Goal: Information Seeking & Learning: Learn about a topic

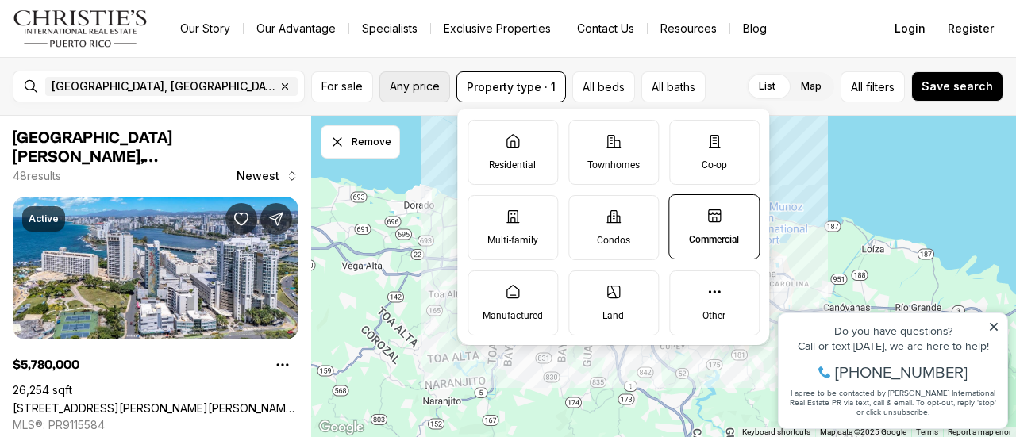
click at [413, 76] on button "Any price" at bounding box center [414, 86] width 71 height 31
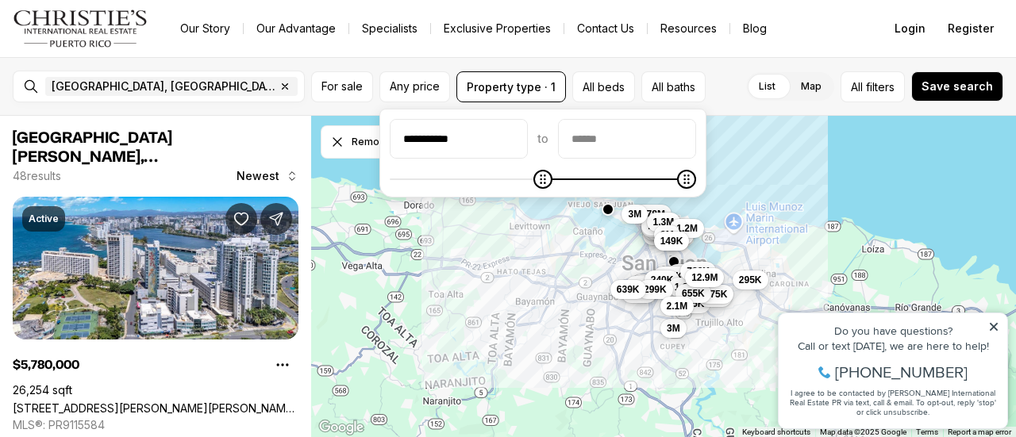
type input "**********"
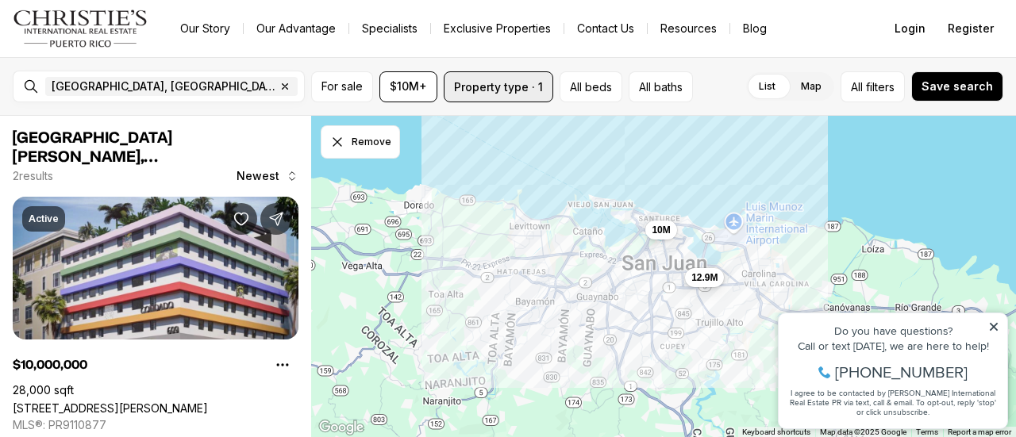
click at [513, 82] on button "Property type · 1" at bounding box center [499, 86] width 110 height 31
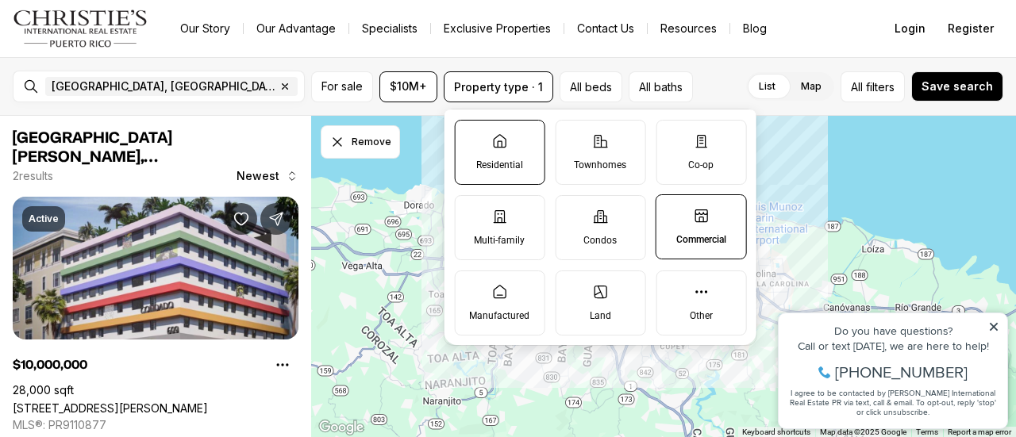
click at [503, 140] on icon at bounding box center [499, 141] width 16 height 16
click at [471, 137] on button "Residential" at bounding box center [463, 129] width 16 height 16
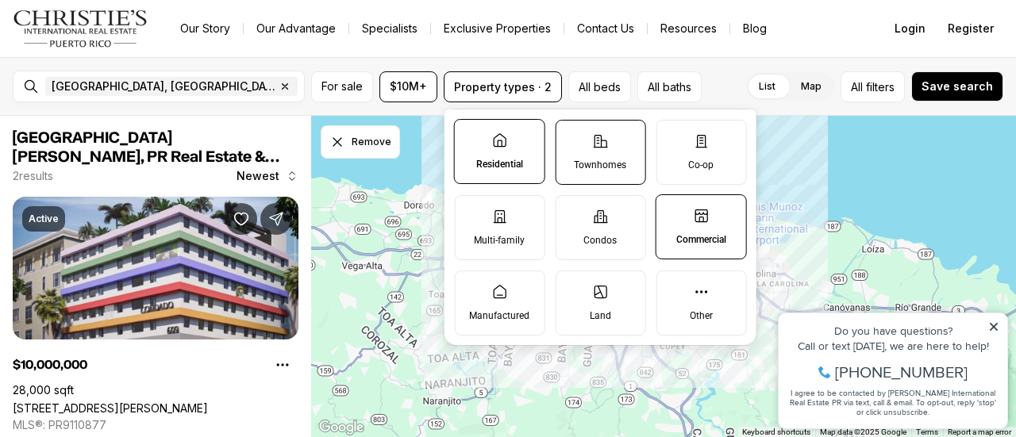
drag, startPoint x: 586, startPoint y: 142, endPoint x: 603, endPoint y: 145, distance: 17.8
click at [586, 142] on label "Townhomes" at bounding box center [600, 152] width 91 height 65
click at [572, 137] on button "Townhomes" at bounding box center [564, 129] width 16 height 16
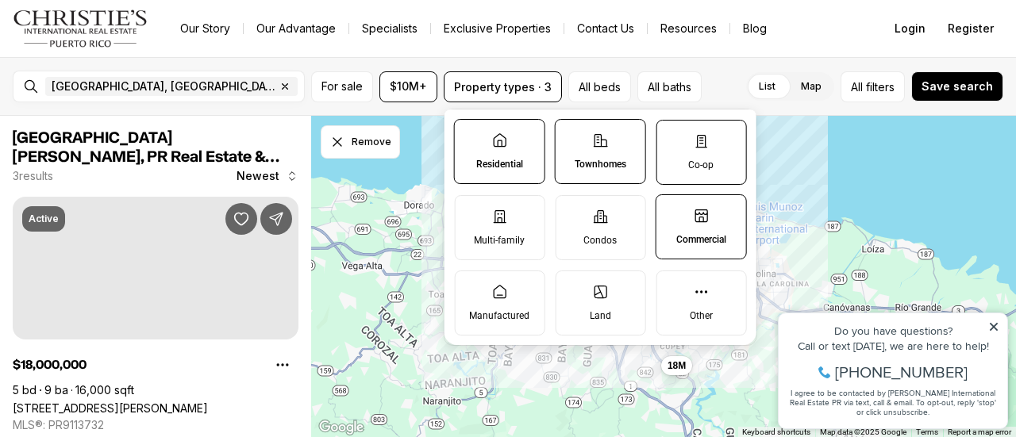
click at [684, 154] on label "Co-op" at bounding box center [701, 152] width 91 height 65
click at [672, 137] on button "Co-op" at bounding box center [665, 129] width 16 height 16
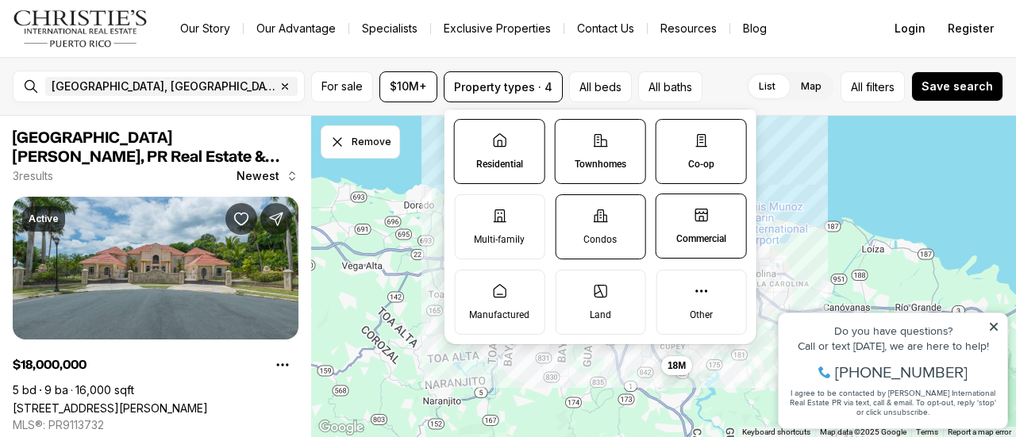
drag, startPoint x: 501, startPoint y: 210, endPoint x: 581, endPoint y: 214, distance: 80.3
click at [502, 210] on icon at bounding box center [499, 216] width 16 height 16
click at [471, 210] on button "Multi-family" at bounding box center [463, 203] width 16 height 16
click at [586, 214] on label "Condos" at bounding box center [600, 227] width 91 height 65
click at [572, 211] on button "Condos" at bounding box center [564, 203] width 16 height 16
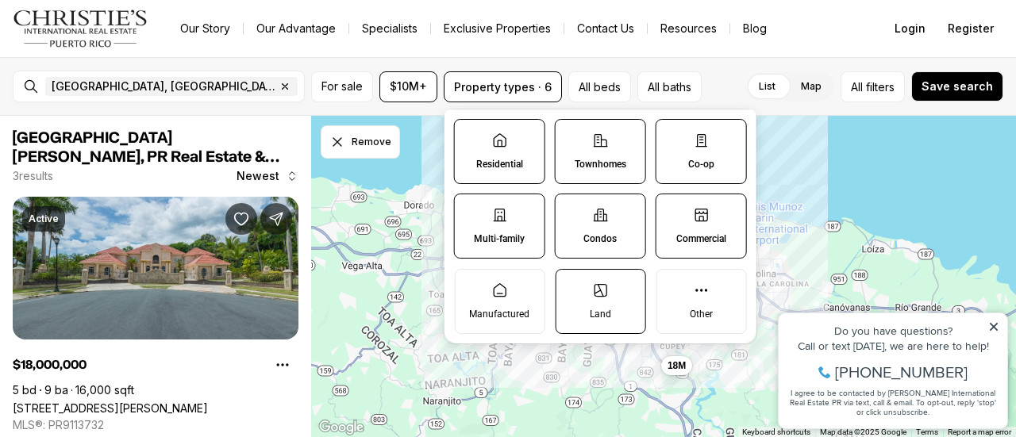
drag, startPoint x: 507, startPoint y: 289, endPoint x: 577, endPoint y: 290, distance: 69.9
click at [508, 289] on label "Manufactured" at bounding box center [499, 301] width 91 height 65
click at [471, 286] on button "Manufactured" at bounding box center [463, 278] width 16 height 16
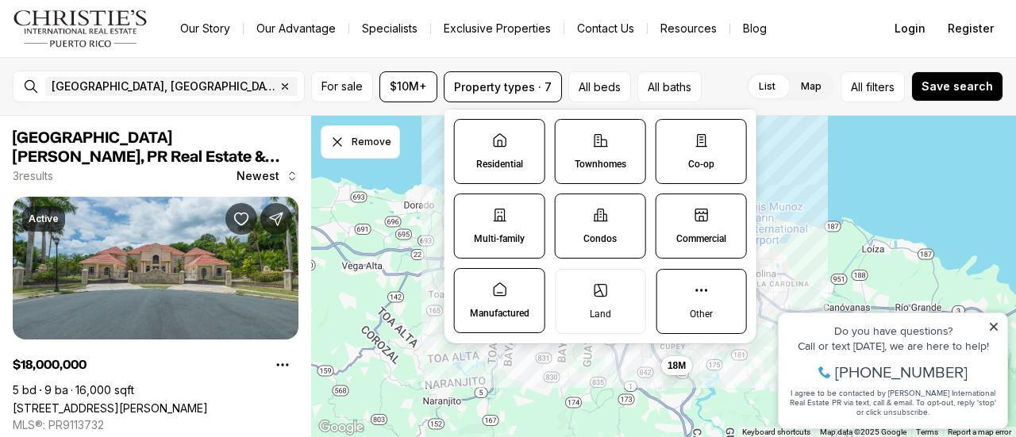
drag, startPoint x: 584, startPoint y: 291, endPoint x: 670, endPoint y: 291, distance: 85.7
click at [585, 291] on label "Land" at bounding box center [600, 301] width 91 height 65
click at [572, 286] on button "Land" at bounding box center [564, 278] width 16 height 16
click at [699, 291] on icon at bounding box center [701, 291] width 16 height 16
click at [672, 286] on button "Other" at bounding box center [665, 278] width 16 height 16
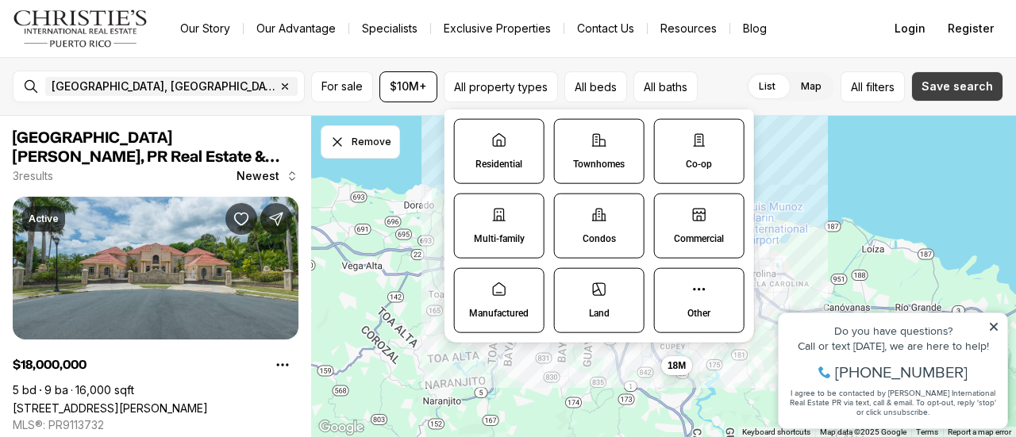
click at [940, 94] on button "Save search" at bounding box center [957, 86] width 92 height 30
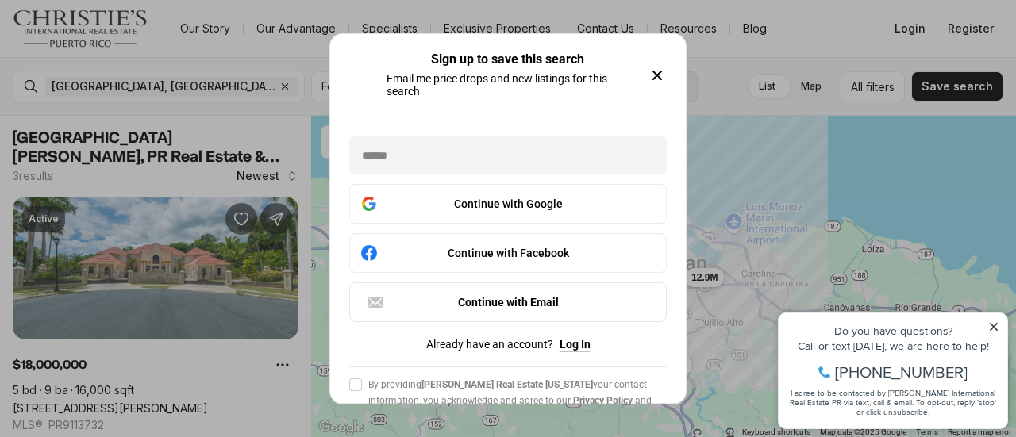
click at [654, 71] on icon "button" at bounding box center [657, 75] width 8 height 8
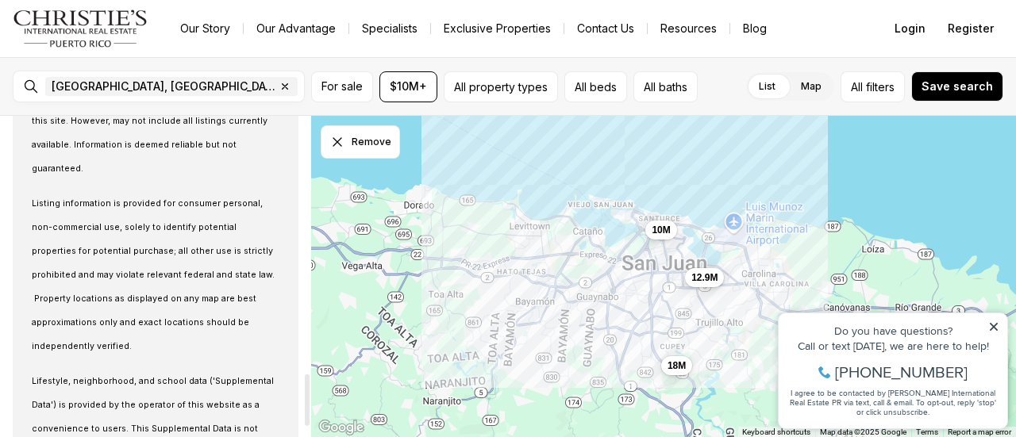
scroll to position [1656, 0]
